Goal: Task Accomplishment & Management: Use online tool/utility

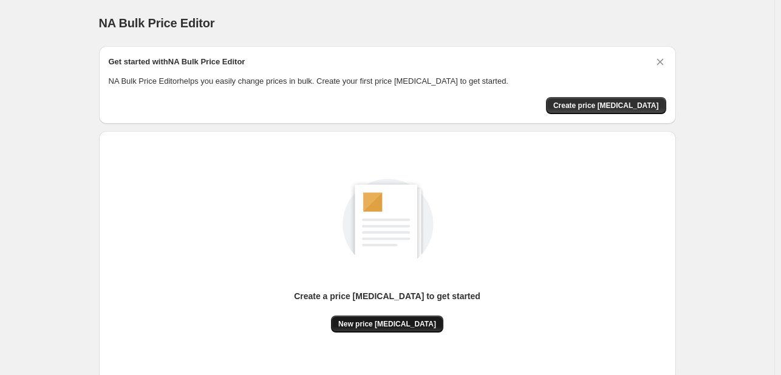
click at [380, 329] on button "New price [MEDICAL_DATA]" at bounding box center [387, 324] width 112 height 17
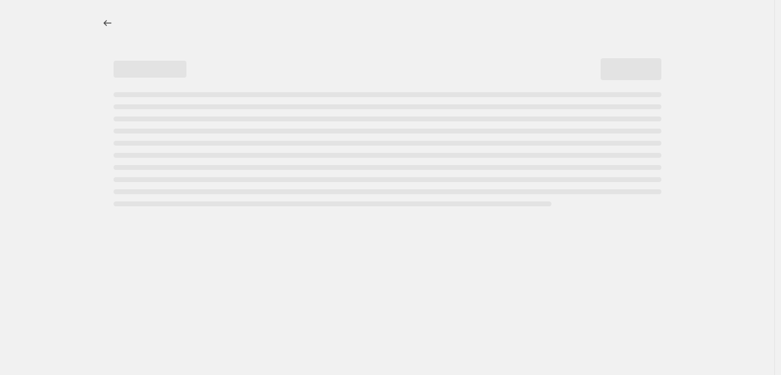
select select "percentage"
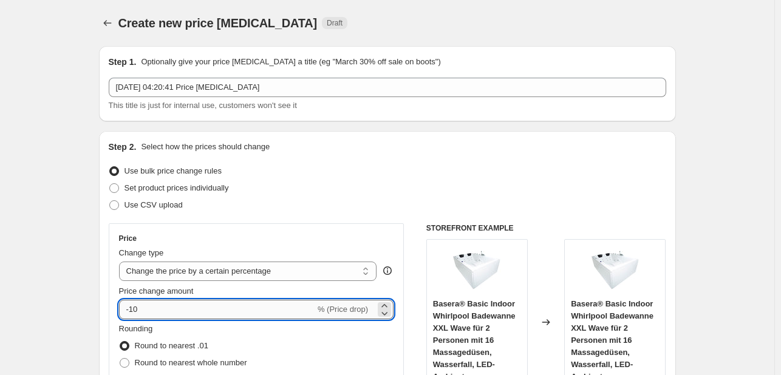
click at [167, 308] on input "-10" at bounding box center [217, 309] width 196 height 19
type input "-1"
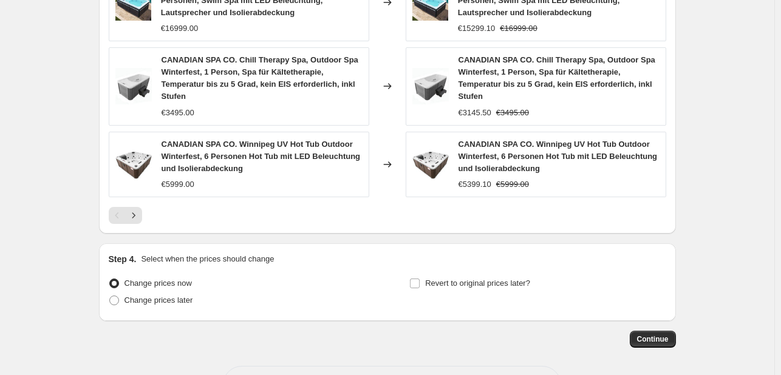
scroll to position [954, 0]
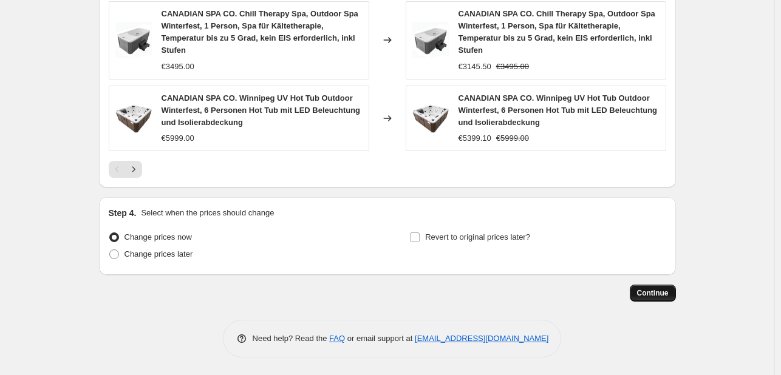
type input "-30"
click at [660, 286] on button "Continue" at bounding box center [652, 293] width 46 height 17
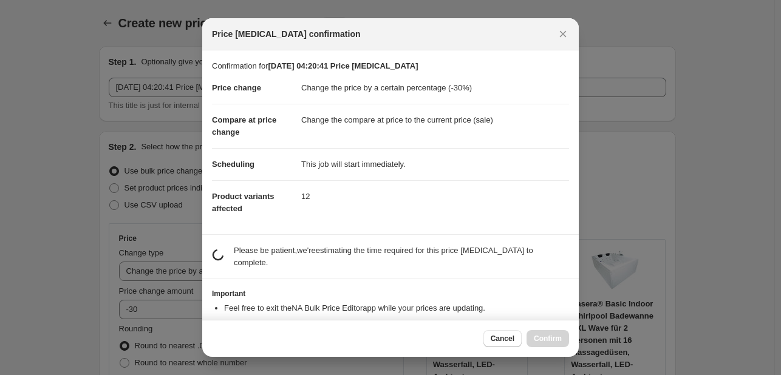
scroll to position [0, 0]
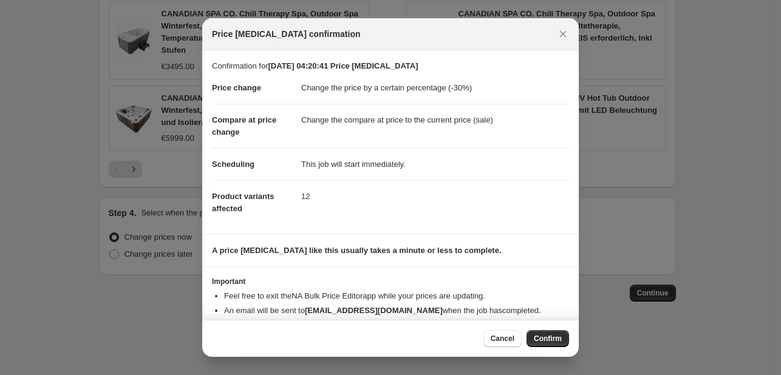
click at [541, 336] on span "Confirm" at bounding box center [548, 339] width 28 height 10
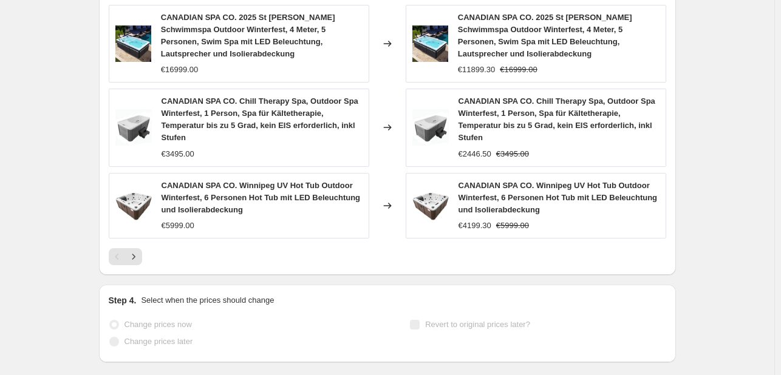
scroll to position [986, 0]
